Goal: Task Accomplishment & Management: Manage account settings

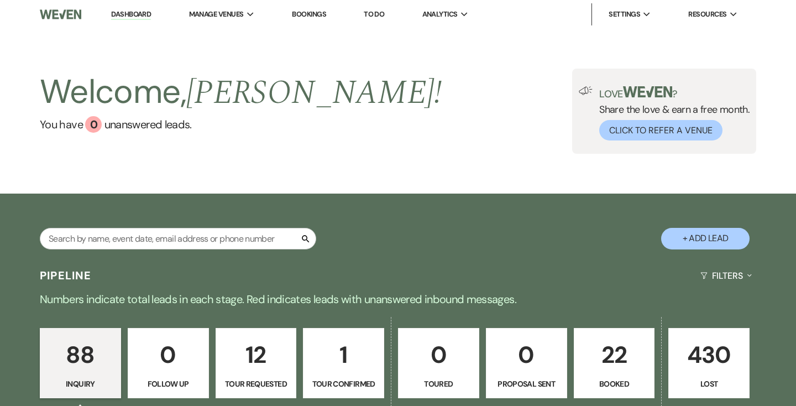
click at [611, 349] on p "22" at bounding box center [614, 354] width 67 height 37
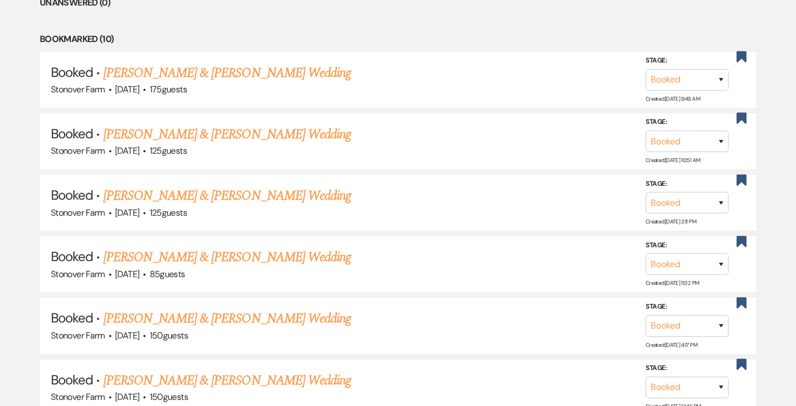
scroll to position [479, 0]
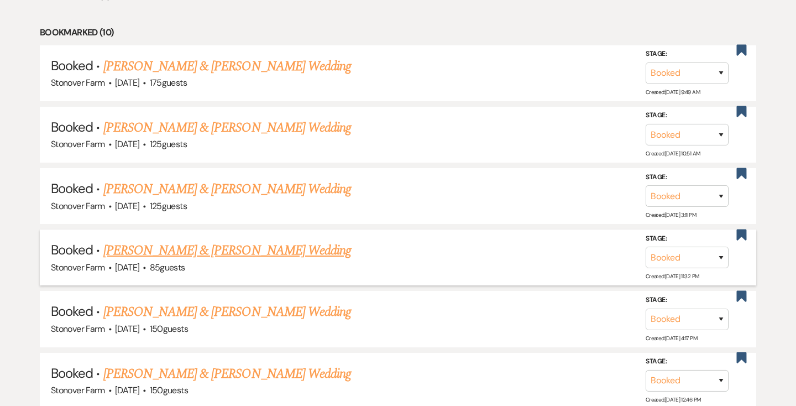
click at [255, 249] on link "[PERSON_NAME] & [PERSON_NAME] Wedding" at bounding box center [227, 251] width 248 height 20
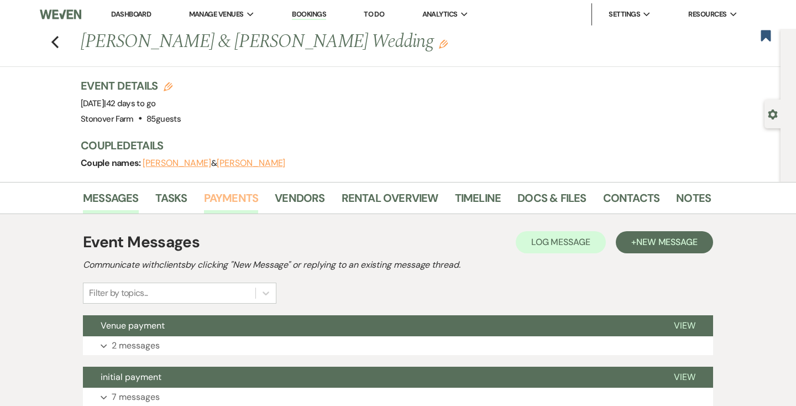
click at [243, 198] on link "Payments" at bounding box center [231, 201] width 55 height 24
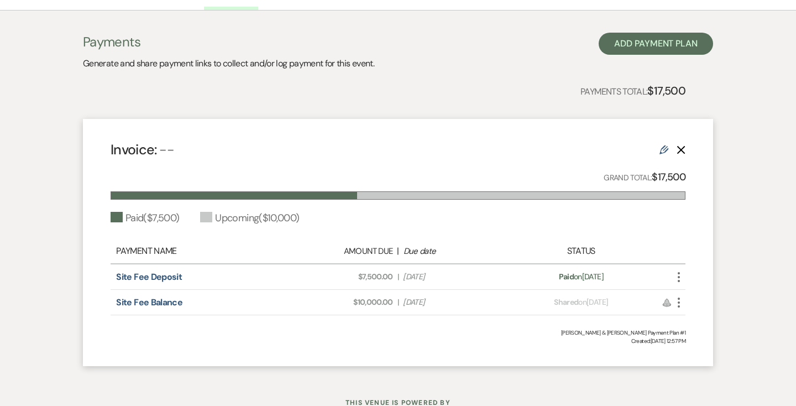
scroll to position [206, 0]
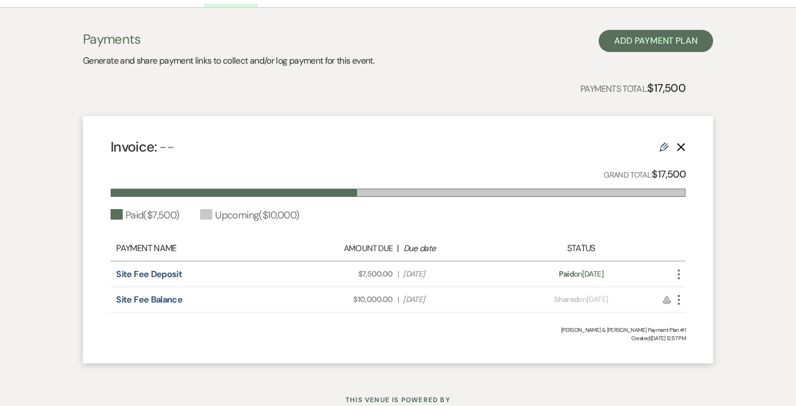
click at [678, 300] on icon "More" at bounding box center [678, 299] width 13 height 13
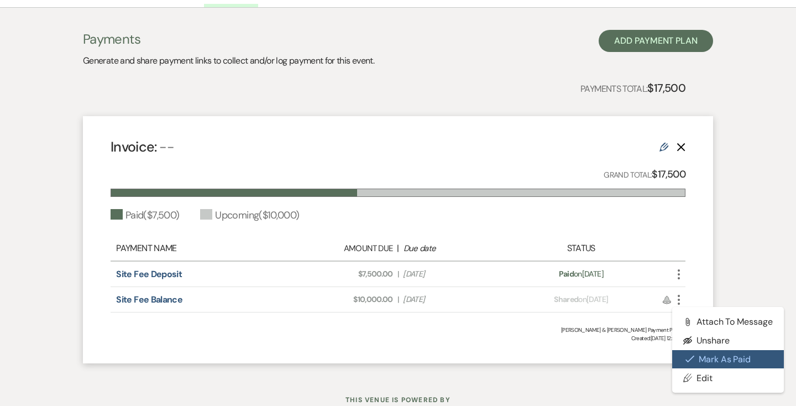
click at [694, 358] on icon "Check Mark" at bounding box center [690, 358] width 9 height 9
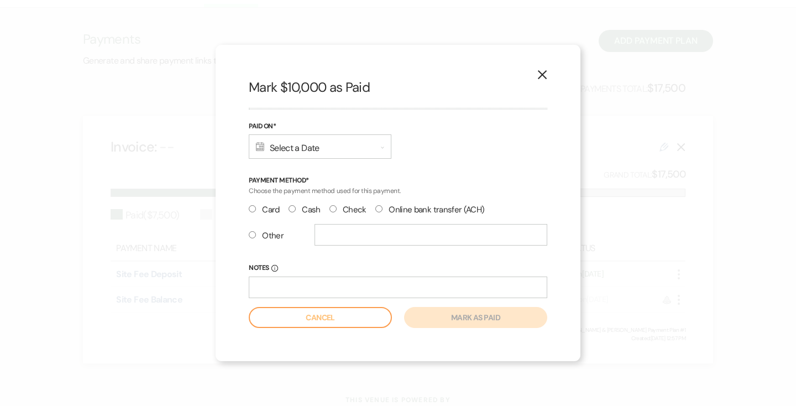
click at [258, 145] on icon "Calendar" at bounding box center [260, 146] width 8 height 9
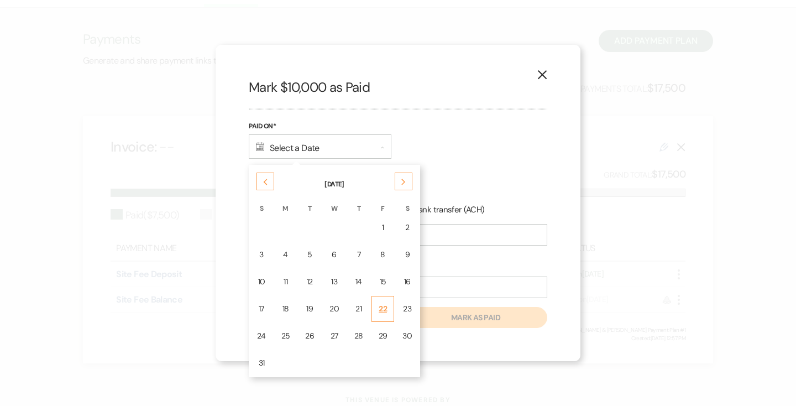
click at [382, 310] on div "22" at bounding box center [383, 309] width 9 height 12
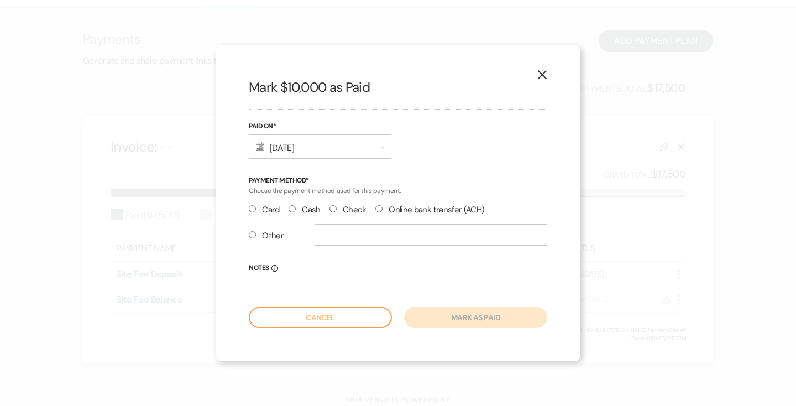
click at [377, 209] on input "Online bank transfer (ACH)" at bounding box center [378, 208] width 7 height 7
radio input "true"
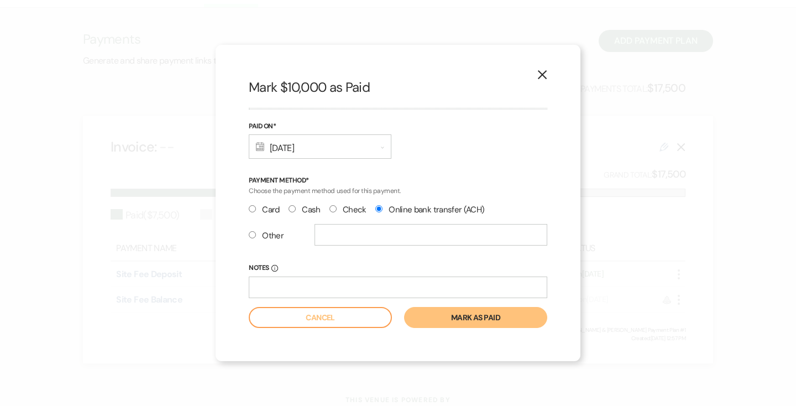
click at [457, 319] on button "Mark as paid" at bounding box center [475, 317] width 143 height 21
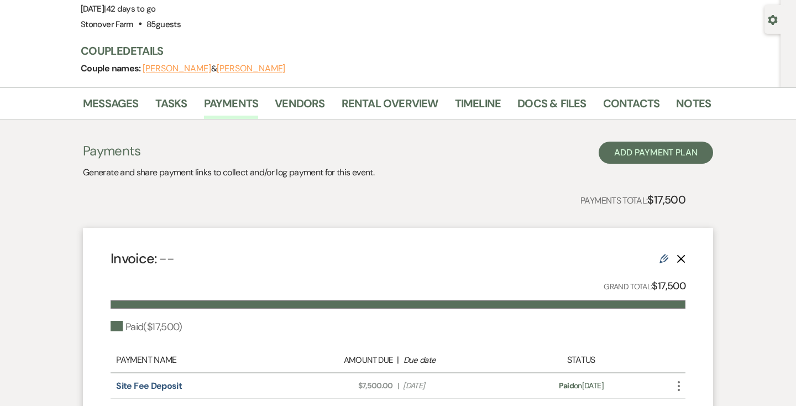
scroll to position [0, 0]
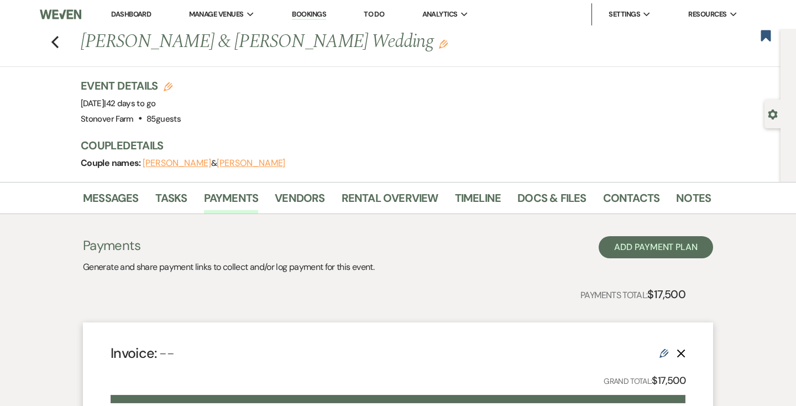
click at [134, 14] on link "Dashboard" at bounding box center [131, 13] width 40 height 9
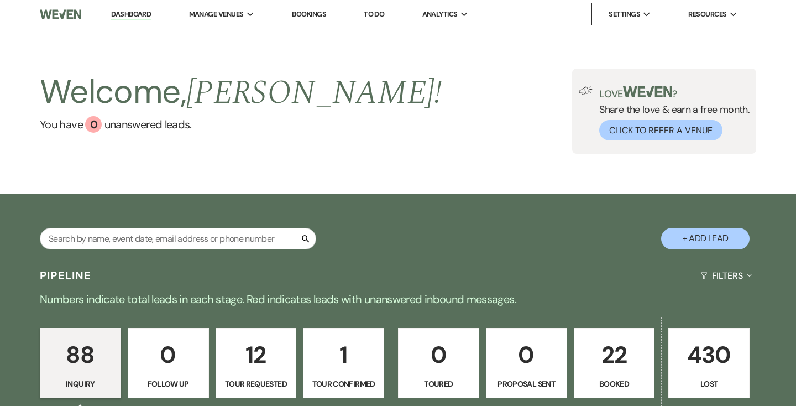
click at [131, 14] on link "Dashboard" at bounding box center [131, 14] width 40 height 11
